Goal: Navigation & Orientation: Find specific page/section

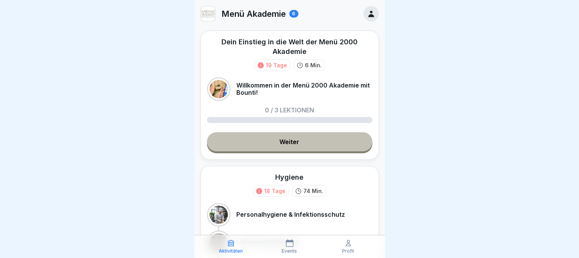
click at [369, 15] on icon at bounding box center [372, 14] width 6 height 6
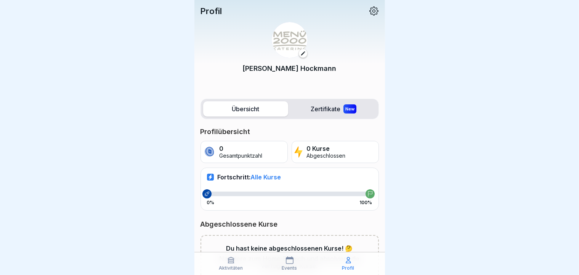
click at [162, 49] on div at bounding box center [289, 137] width 579 height 275
click at [468, 156] on div at bounding box center [289, 137] width 579 height 275
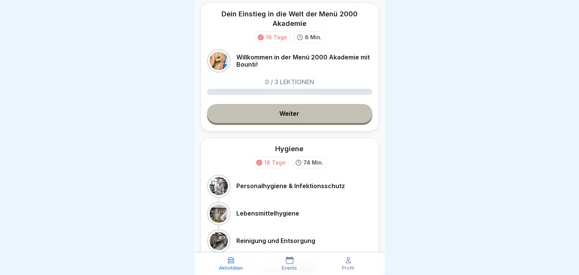
scroll to position [44, 0]
